Goal: Use online tool/utility: Utilize a website feature to perform a specific function

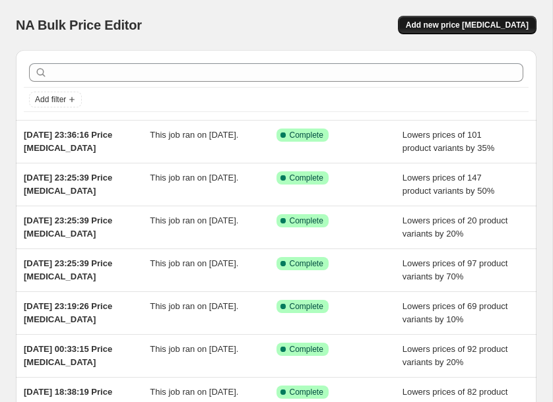
click at [483, 26] on span "Add new price [MEDICAL_DATA]" at bounding box center [467, 25] width 123 height 11
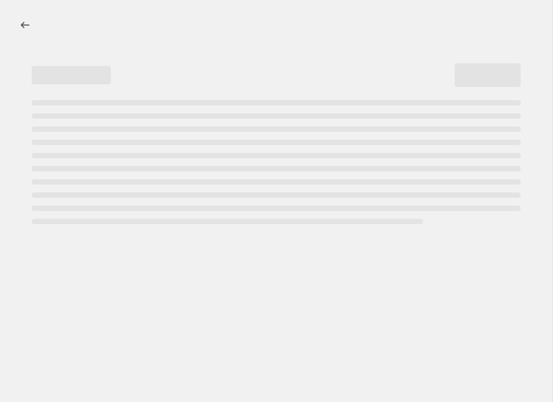
select select "percentage"
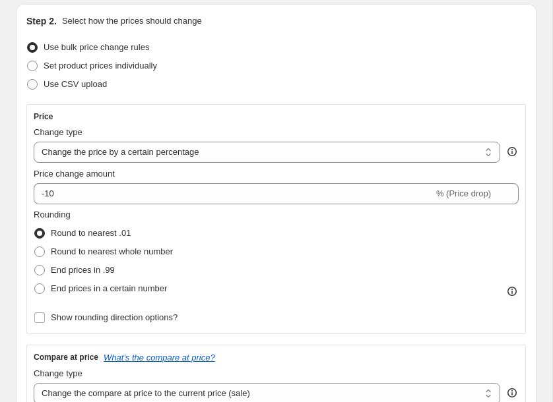
scroll to position [153, 0]
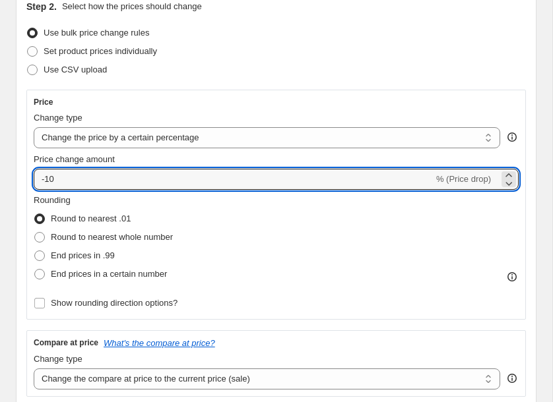
drag, startPoint x: 189, startPoint y: 181, endPoint x: -2, endPoint y: 174, distance: 191.3
click at [0, 174] on html "Home Settings Plans Skip to content Create new price [MEDICAL_DATA]. This page …" at bounding box center [276, 48] width 553 height 402
type input "-20"
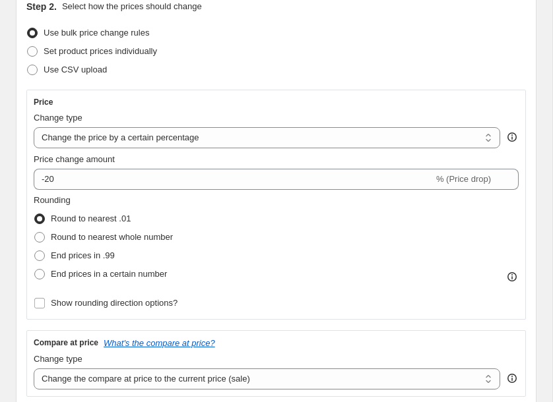
click at [20, 233] on div "Step 2. Select how the prices should change Use bulk price change rules Set pro…" at bounding box center [276, 288] width 520 height 599
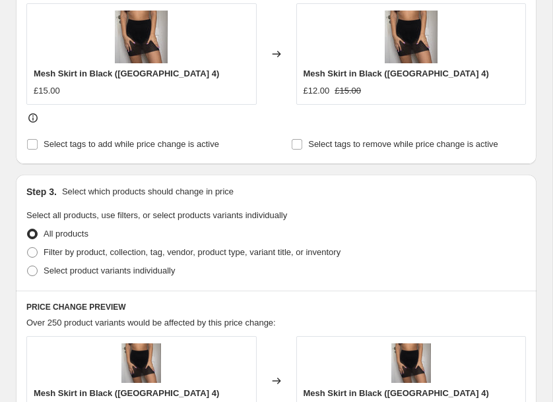
scroll to position [578, 0]
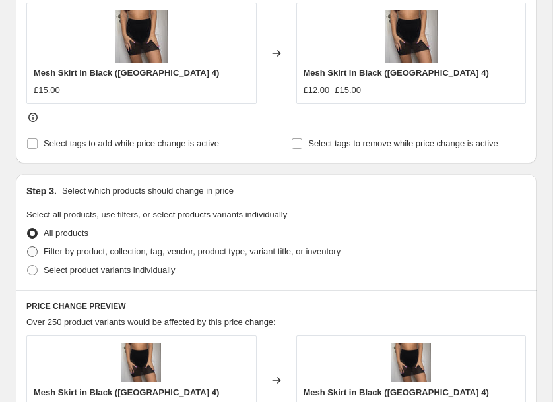
click at [50, 256] on span "Filter by product, collection, tag, vendor, product type, variant title, or inv…" at bounding box center [192, 252] width 297 height 10
click at [28, 247] on input "Filter by product, collection, tag, vendor, product type, variant title, or inv…" at bounding box center [27, 247] width 1 height 1
radio input "true"
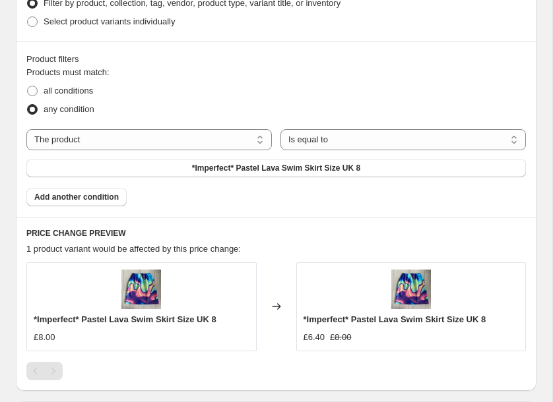
scroll to position [829, 0]
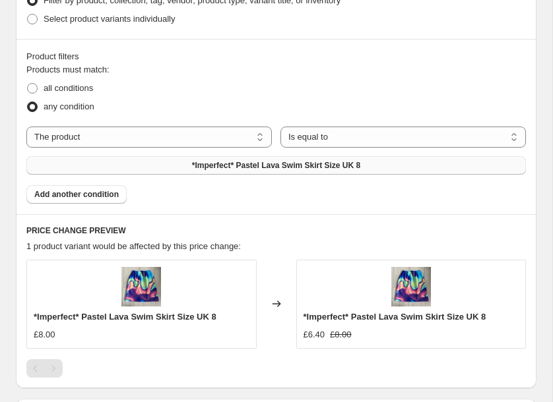
click at [159, 165] on button "*Imperfect* Pastel Lava Swim Skirt Size UK 8" at bounding box center [275, 165] width 499 height 18
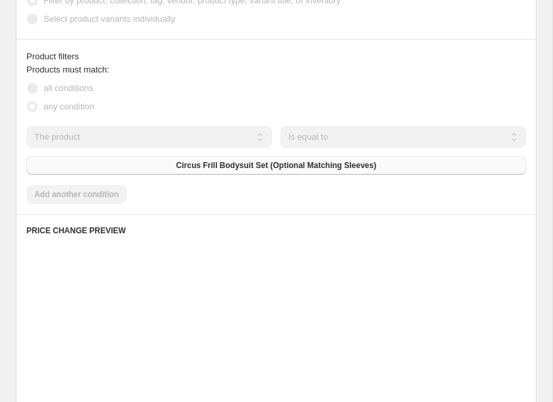
scroll to position [842, 0]
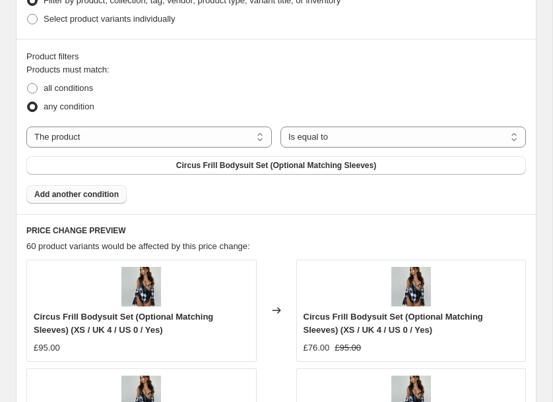
click at [121, 197] on button "Add another condition" at bounding box center [76, 194] width 100 height 18
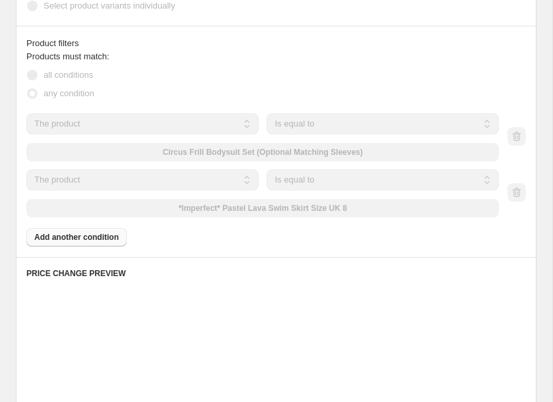
scroll to position [829, 0]
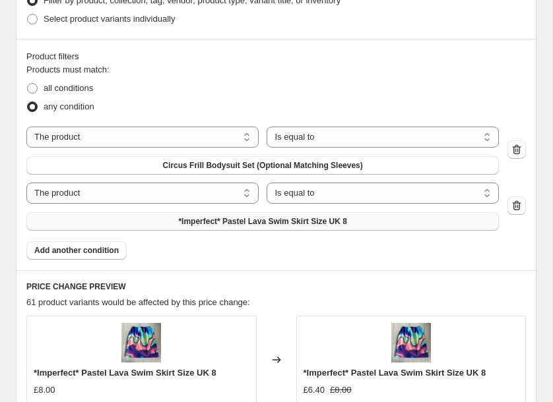
click at [192, 226] on span "*Imperfect* Pastel Lava Swim Skirt Size UK 8" at bounding box center [262, 221] width 168 height 11
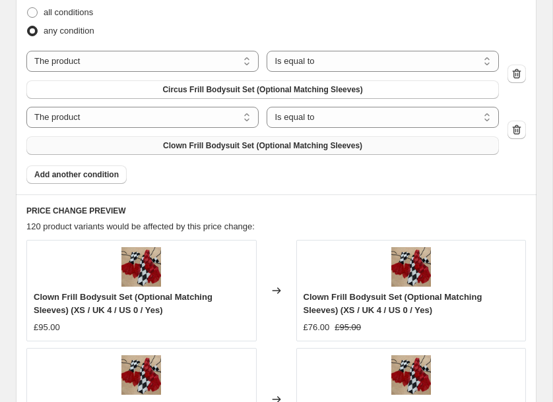
scroll to position [920, 0]
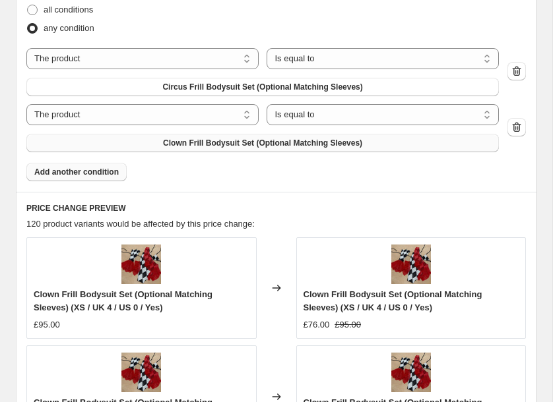
click at [81, 173] on span "Add another condition" at bounding box center [76, 172] width 84 height 11
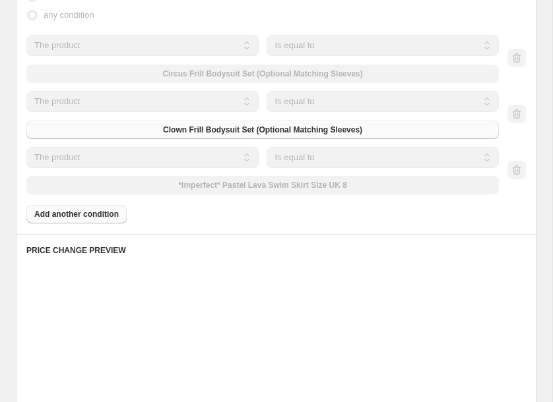
scroll to position [907, 0]
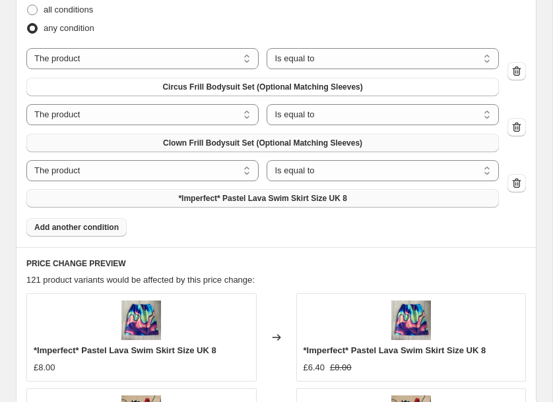
click at [231, 198] on span "*Imperfect* Pastel Lava Swim Skirt Size UK 8" at bounding box center [262, 198] width 168 height 11
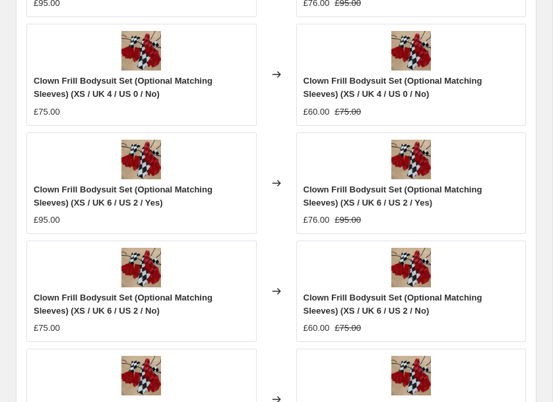
scroll to position [1617, 0]
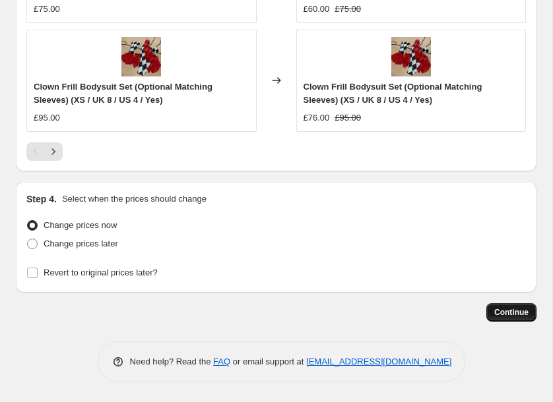
click at [501, 308] on span "Continue" at bounding box center [511, 312] width 34 height 11
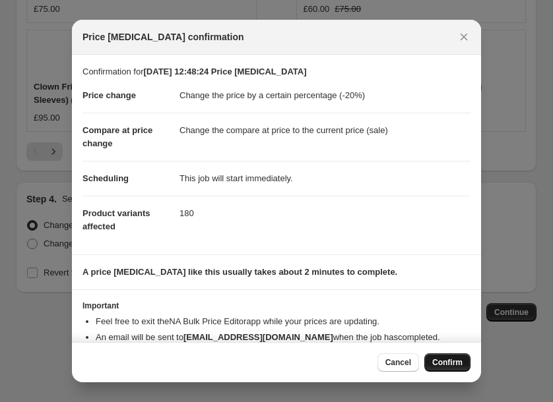
click at [446, 363] on span "Confirm" at bounding box center [447, 362] width 30 height 11
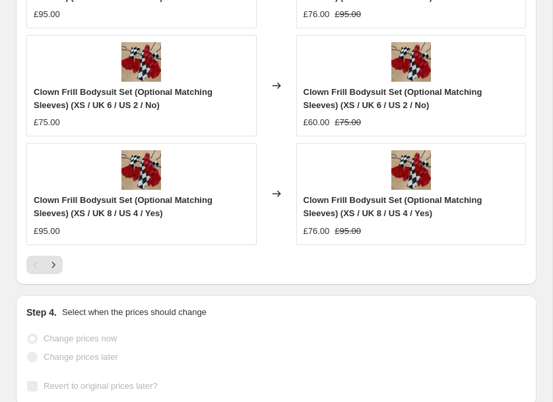
scroll to position [1652, 0]
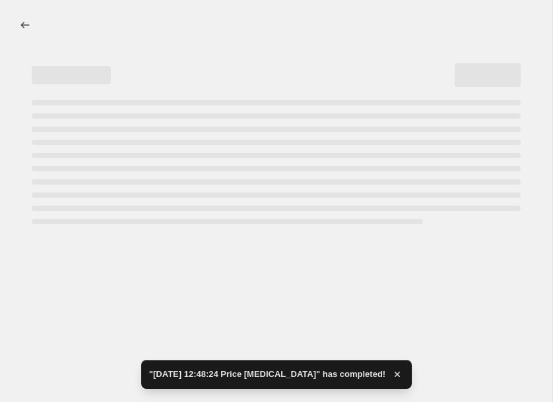
select select "percentage"
